Goal: Task Accomplishment & Management: Manage account settings

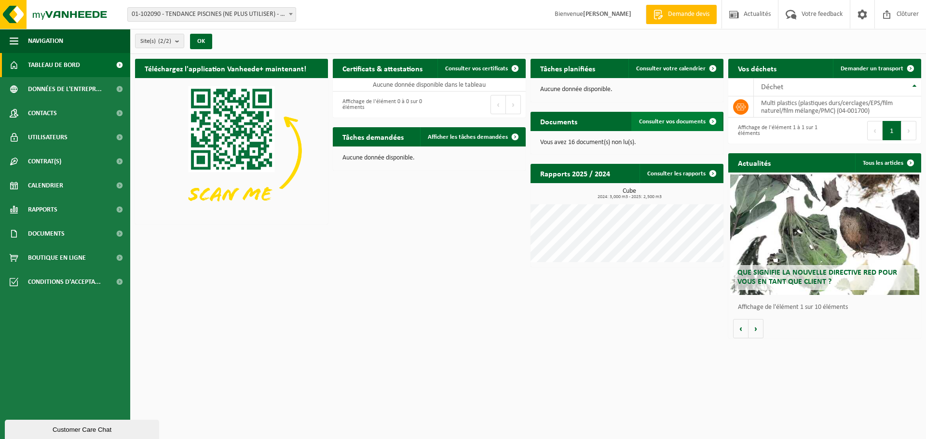
click at [668, 120] on span "Consulter vos documents" at bounding box center [672, 122] width 67 height 6
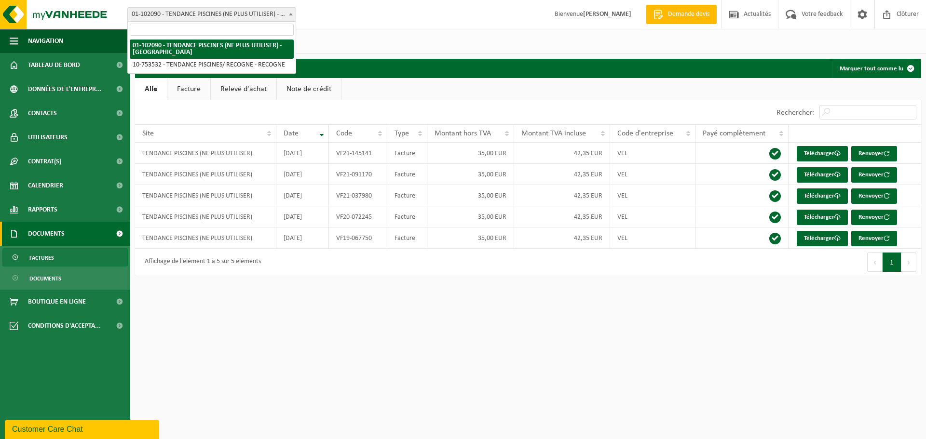
click at [290, 14] on b at bounding box center [291, 14] width 4 height 2
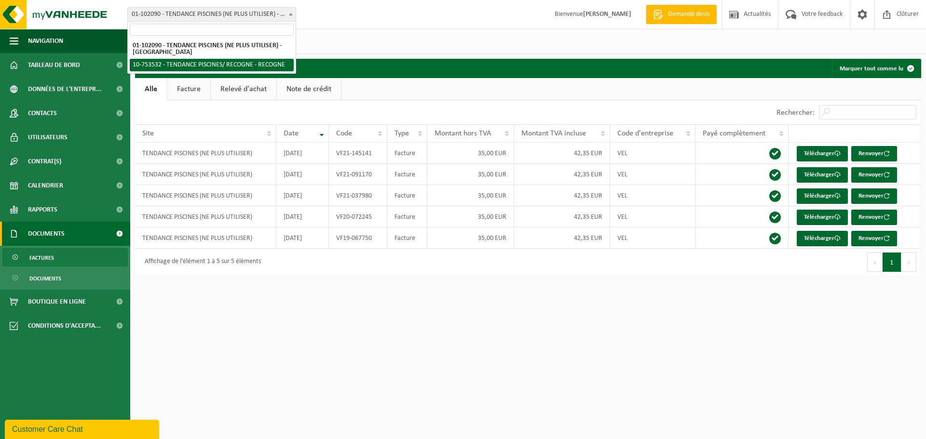
select select "91472"
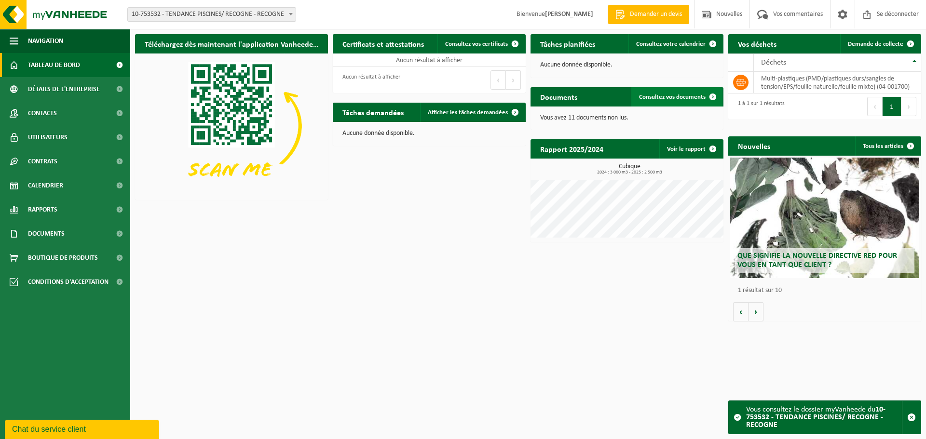
click at [675, 99] on font "Consultez vos documents" at bounding box center [672, 97] width 67 height 6
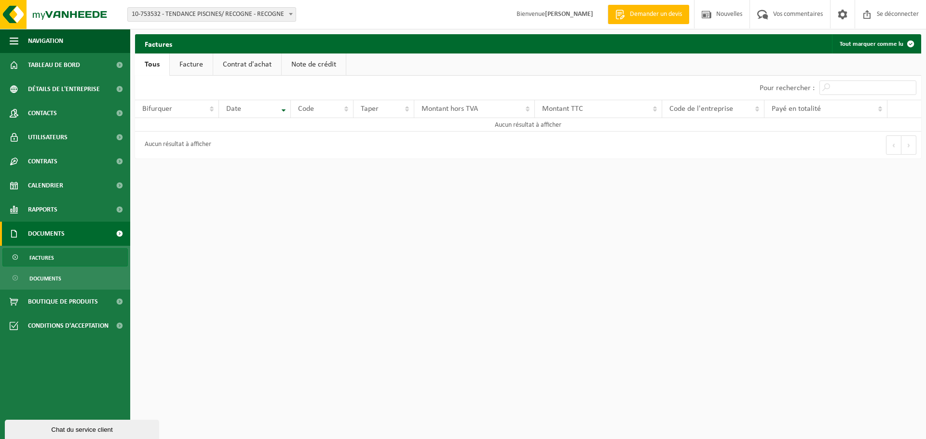
click at [192, 61] on font "Facture" at bounding box center [191, 65] width 24 height 8
click at [253, 66] on font "Contrat d'achat" at bounding box center [247, 65] width 49 height 8
click at [265, 16] on font "10-753532 - TENDANCE PISCINES/ RECOGNE - RECOGNE" at bounding box center [208, 14] width 152 height 7
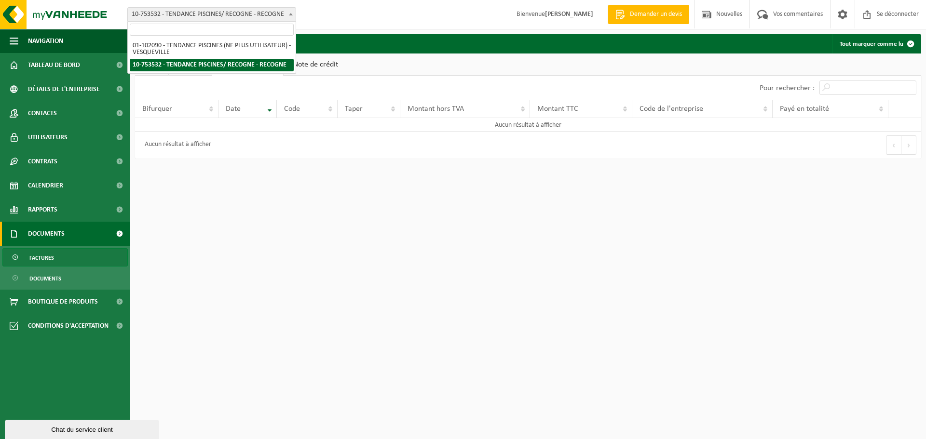
click at [290, 182] on html "Bifurquer: 01-102090 - TENDANCE PISCINES (NE PLUS UTILISATEUR) - VESQUEVILLE 10…" at bounding box center [463, 219] width 926 height 439
click at [375, 18] on div "Bifurquer: 01-102090 - TENDANCE PISCINES (NE PLUS UTILISATEUR) - VESQUEVILLE 10…" at bounding box center [463, 14] width 926 height 29
